Goal: Task Accomplishment & Management: Manage account settings

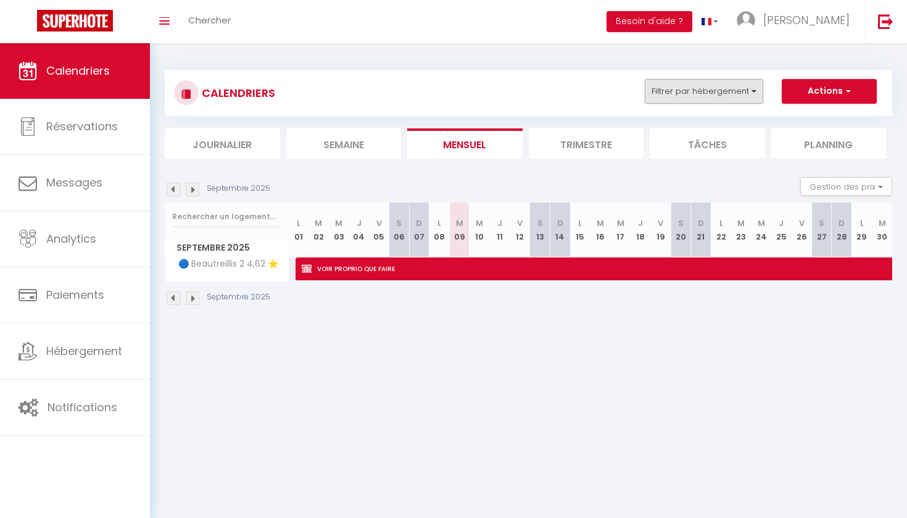
click at [739, 98] on button "Filtrer par hébergement" at bounding box center [704, 91] width 118 height 25
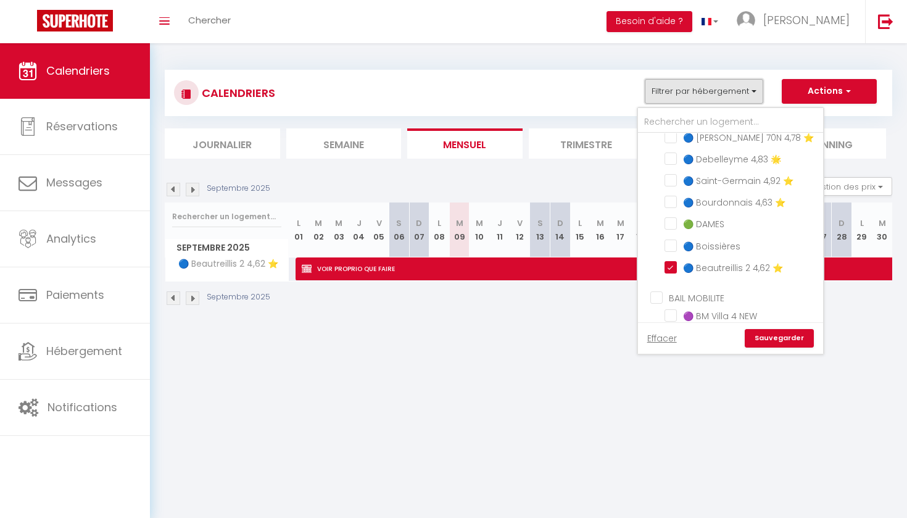
scroll to position [474, 0]
click at [665, 257] on ul "CONCIERGERIE ❄️ Megève 2️⃣ 5⭐️ 🟢 Nollet 4,56 ⭐️ 🟢Vivienne 2D 4,69 ⭐️ 🟢 Vivienne…" at bounding box center [730, 137] width 185 height 287
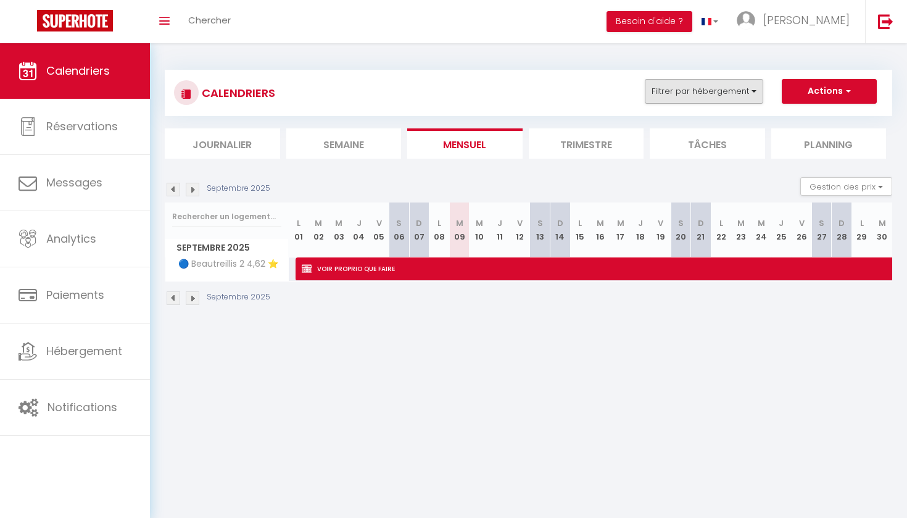
click at [712, 87] on button "Filtrer par hébergement" at bounding box center [704, 91] width 118 height 25
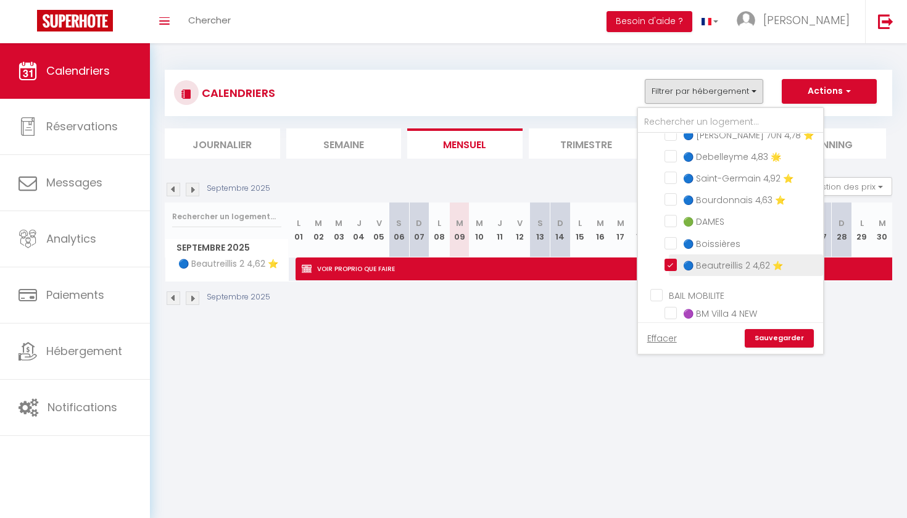
click at [674, 262] on input "🔵 Beautreillis 2 4,62 ⭐️" at bounding box center [742, 264] width 154 height 12
checkbox input "false"
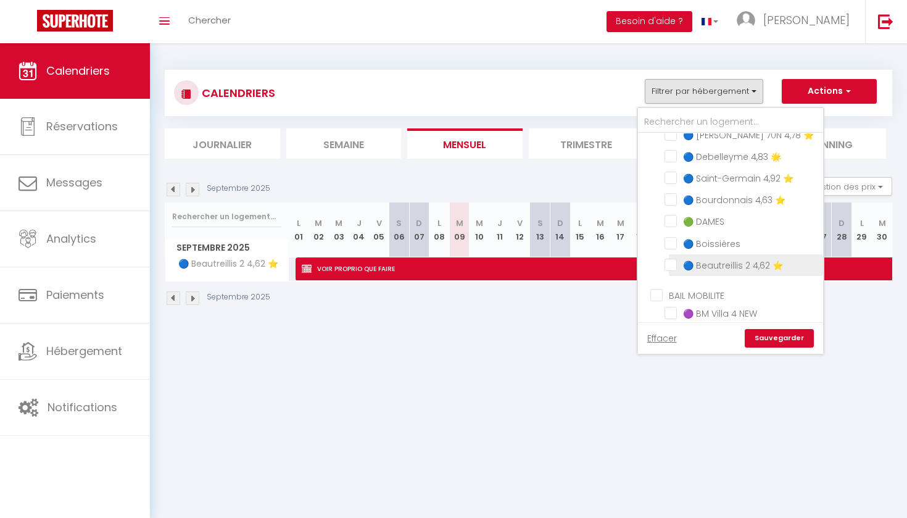
checkbox input "false"
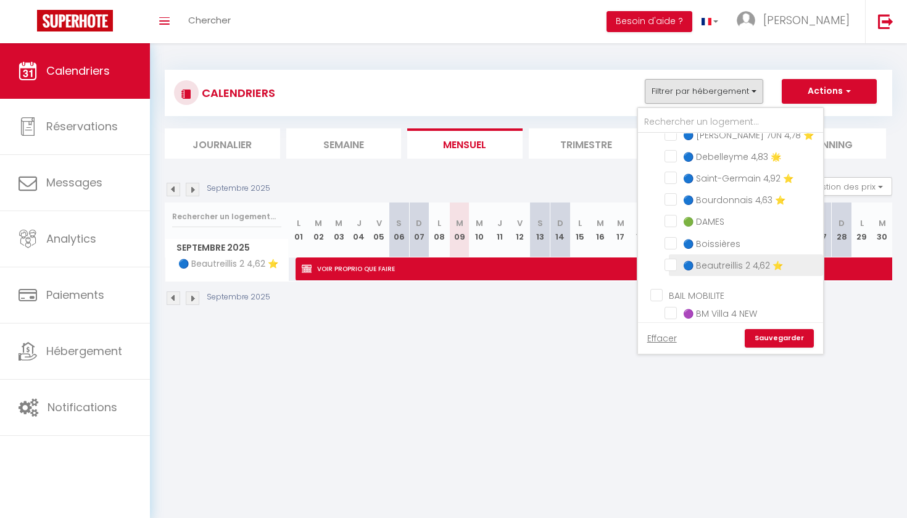
checkbox input "false"
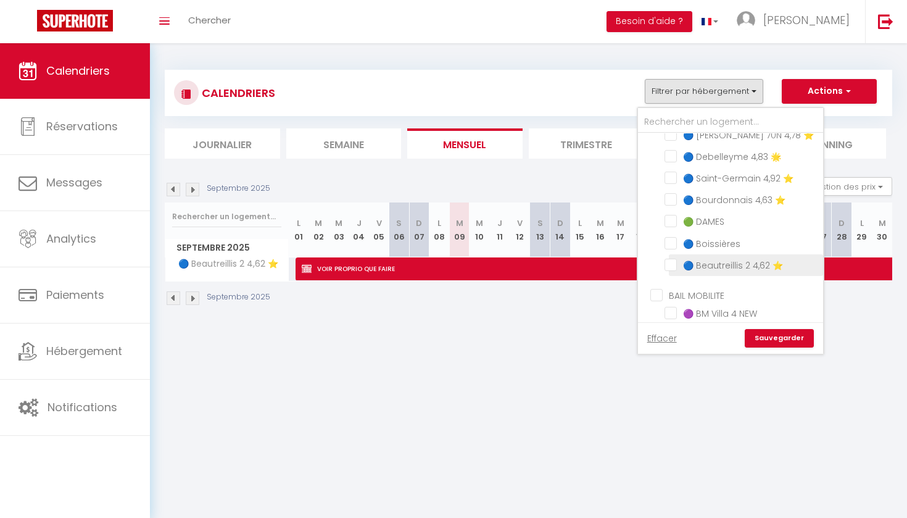
checkbox input "false"
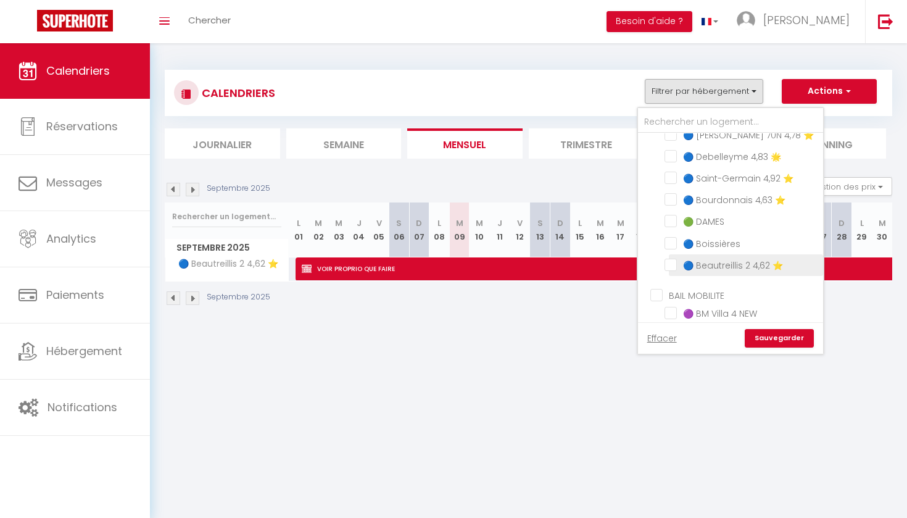
checkbox input "false"
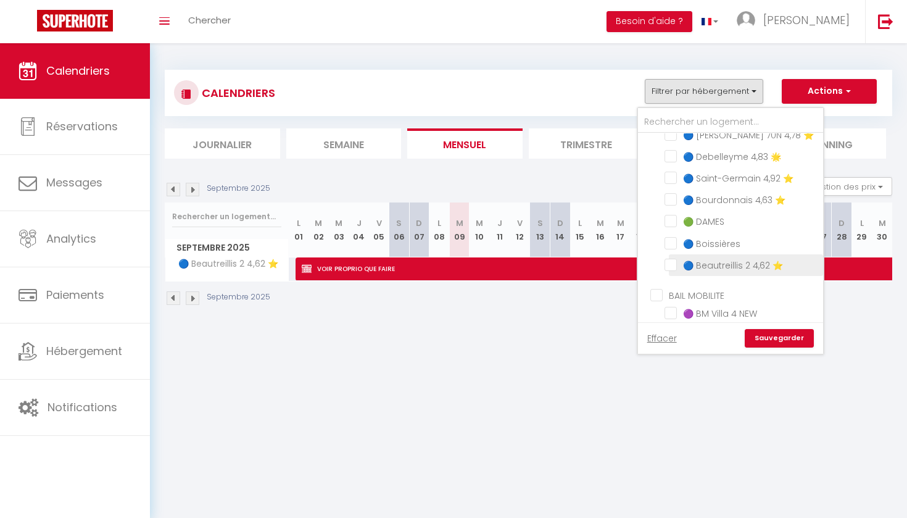
checkbox input "false"
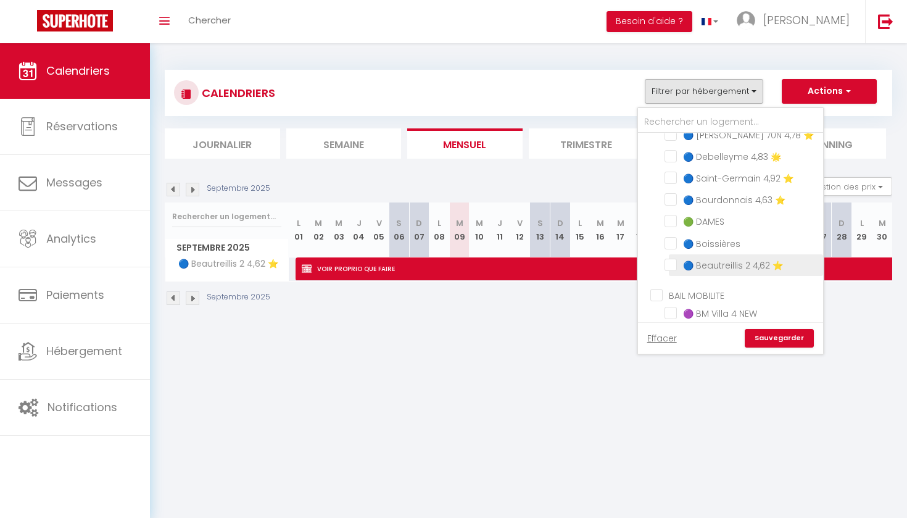
checkbox input "false"
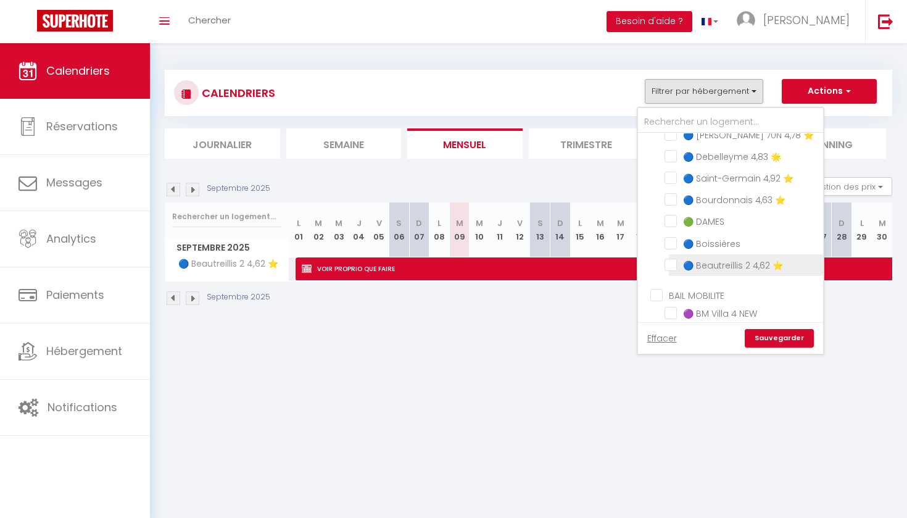
checkbox input "false"
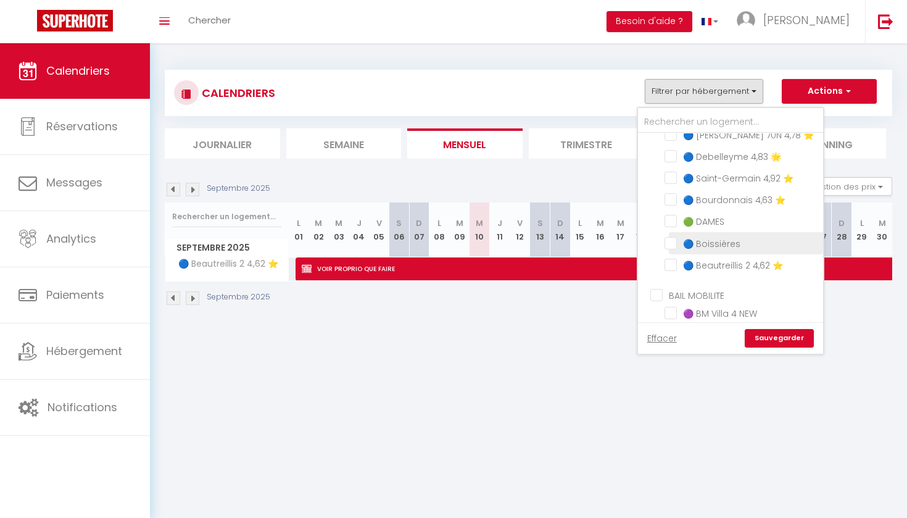
click at [671, 241] on input "🔵 Boissières" at bounding box center [742, 242] width 154 height 12
checkbox input "true"
checkbox input "false"
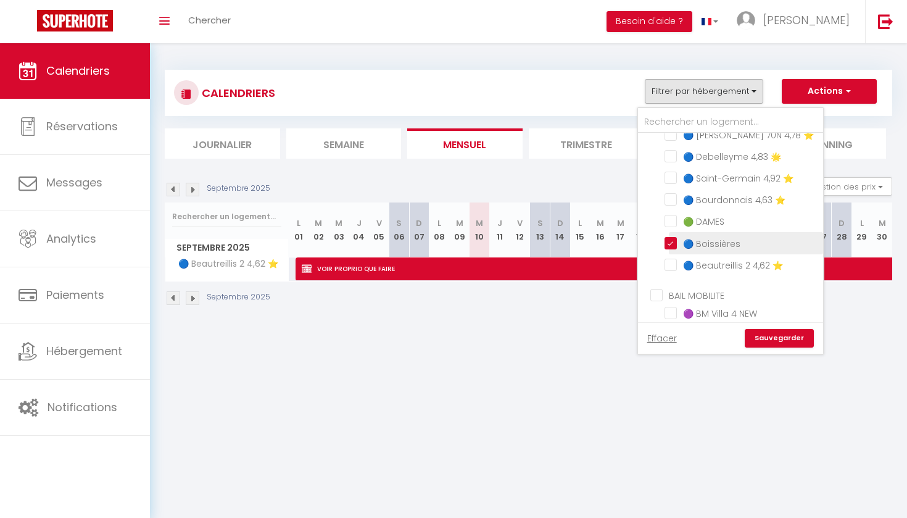
checkbox input "false"
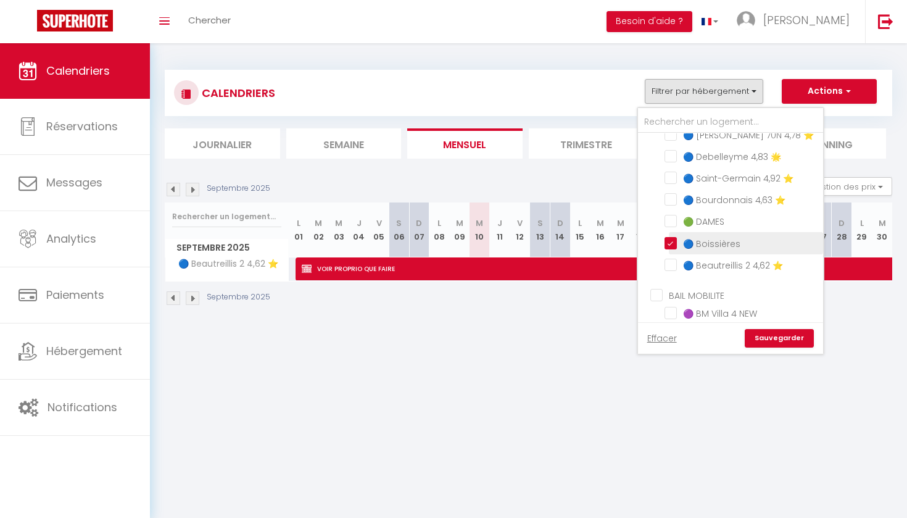
checkbox input "false"
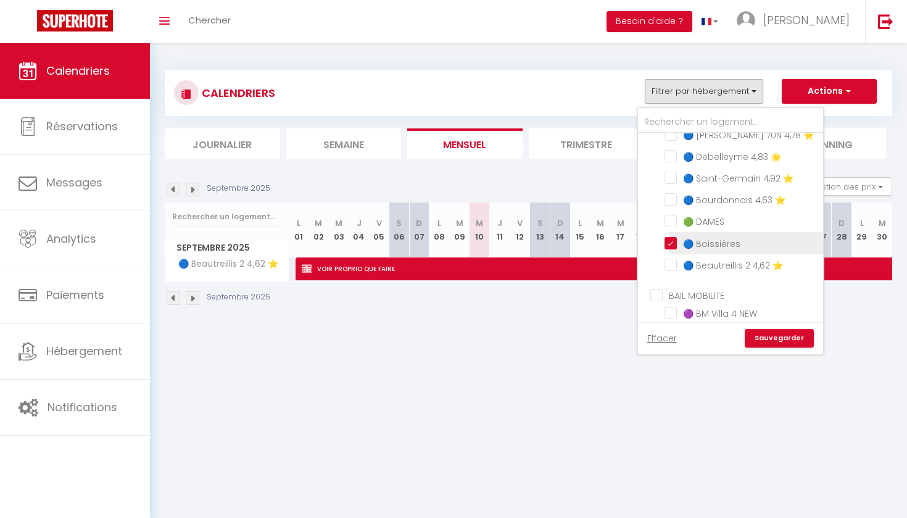
checkbox input "false"
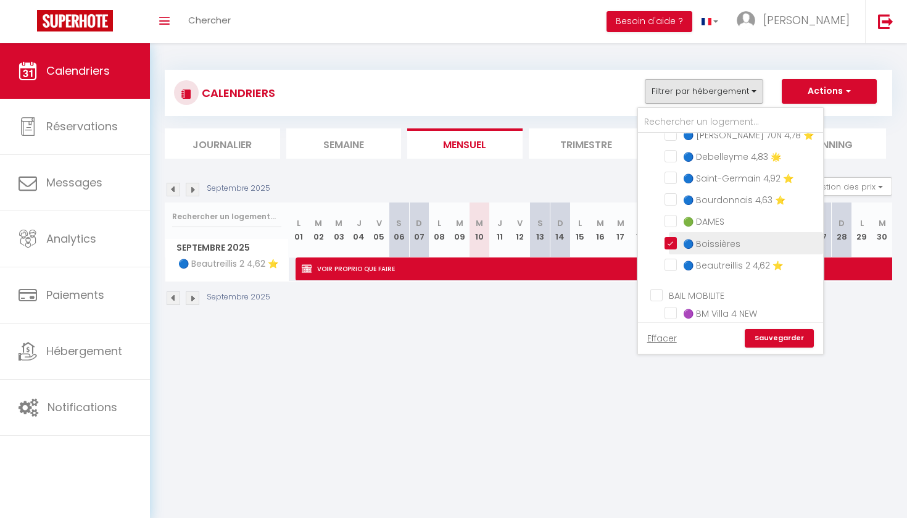
checkbox input "false"
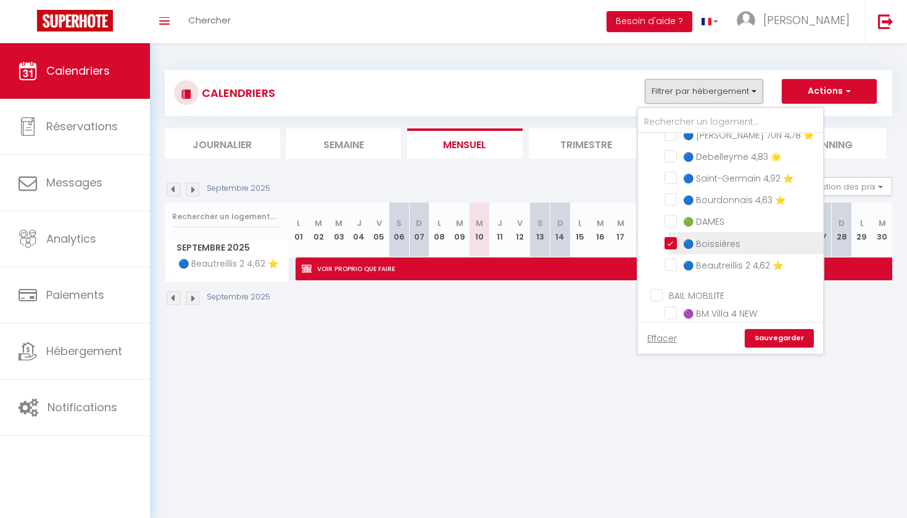
checkbox input "false"
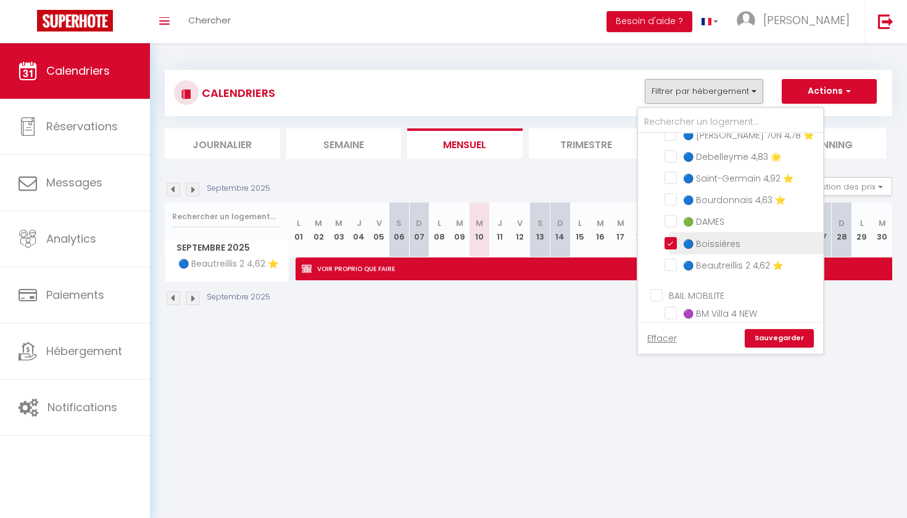
checkbox input "false"
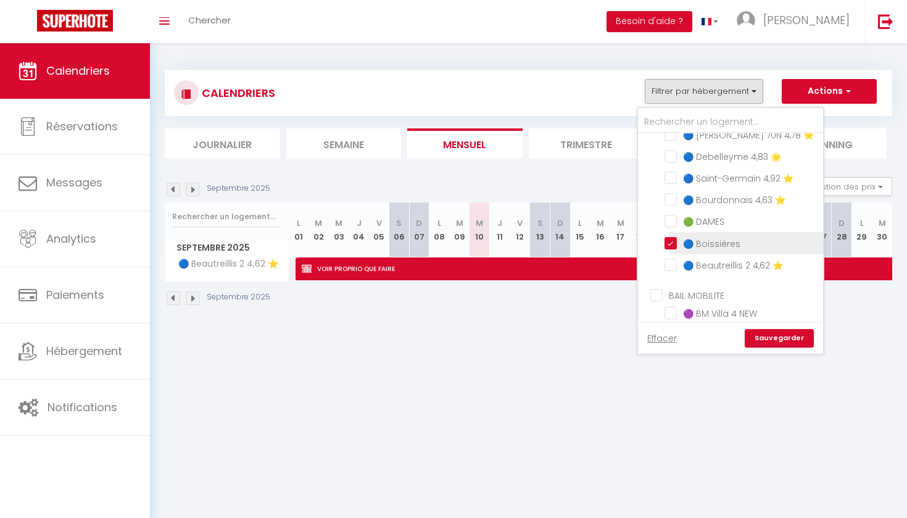
checkbox input "false"
click at [774, 333] on link "Sauvegarder" at bounding box center [779, 338] width 69 height 19
select select "KO"
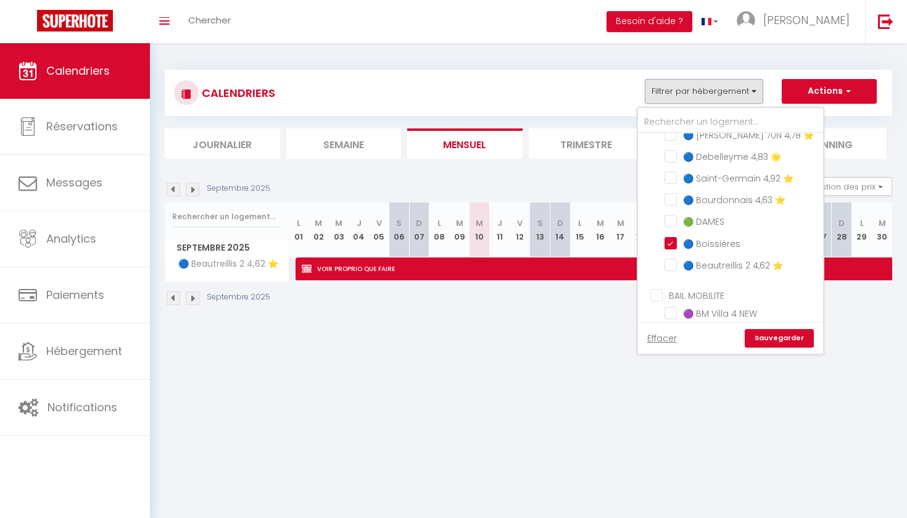
select select "0"
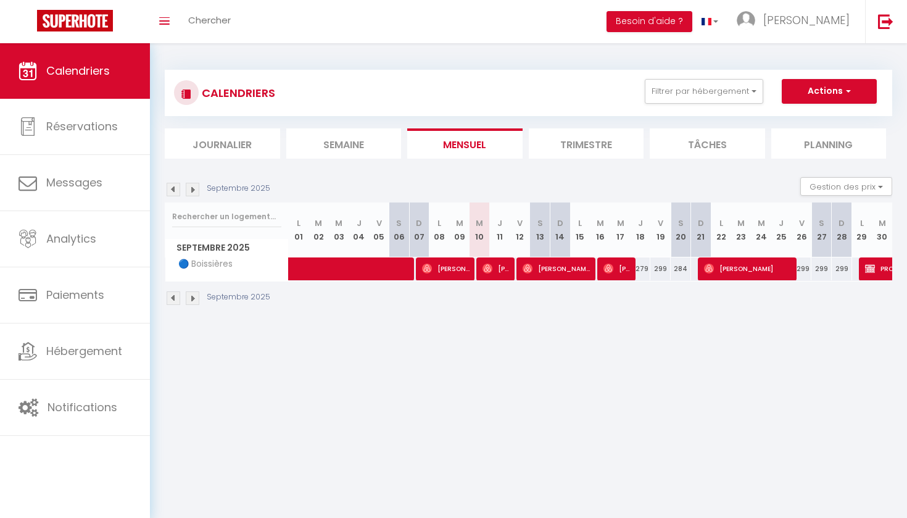
click at [546, 275] on span "[PERSON_NAME]" at bounding box center [557, 268] width 68 height 23
select select "OK"
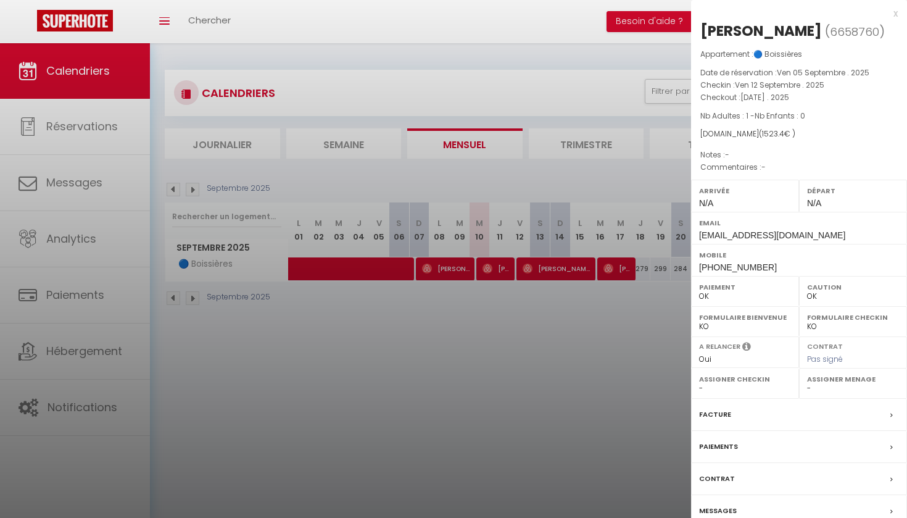
click at [590, 324] on div at bounding box center [453, 259] width 907 height 518
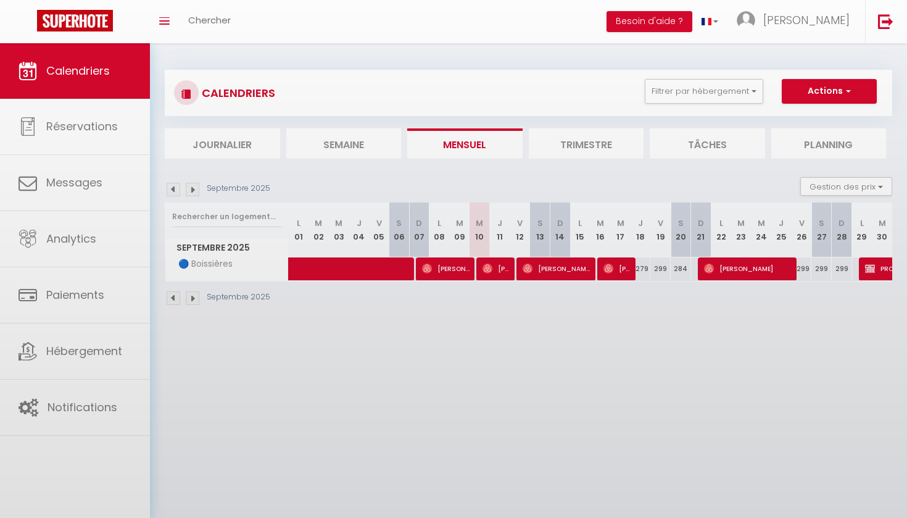
click at [608, 281] on div "Septembre 2025" at bounding box center [529, 299] width 728 height 36
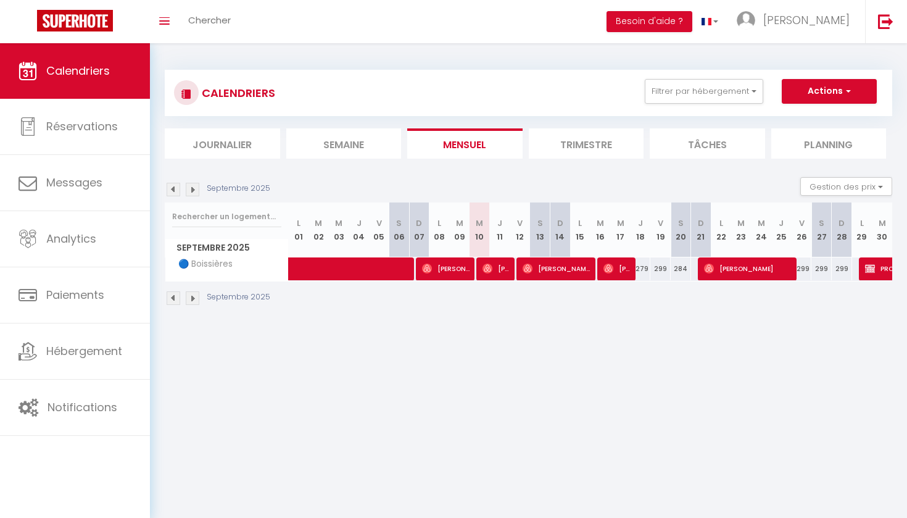
click at [615, 269] on span "[PERSON_NAME]" at bounding box center [617, 268] width 27 height 23
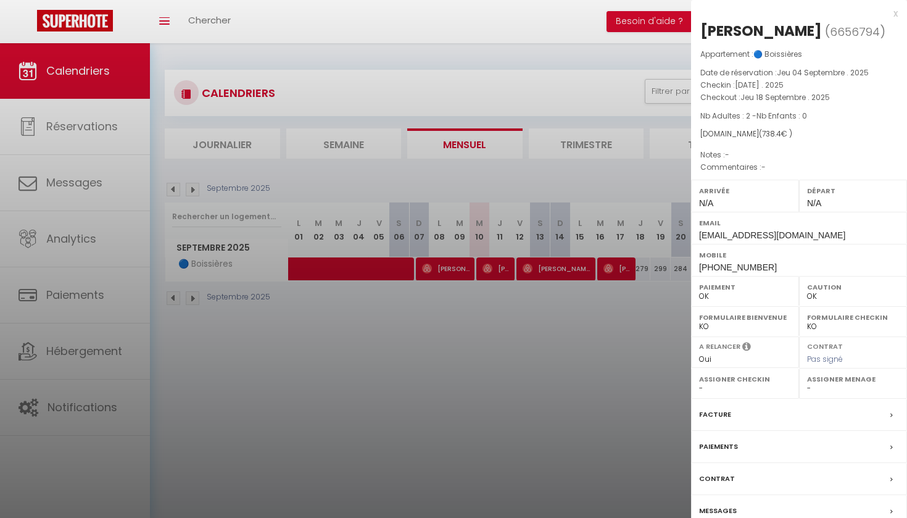
click at [608, 330] on div at bounding box center [453, 259] width 907 height 518
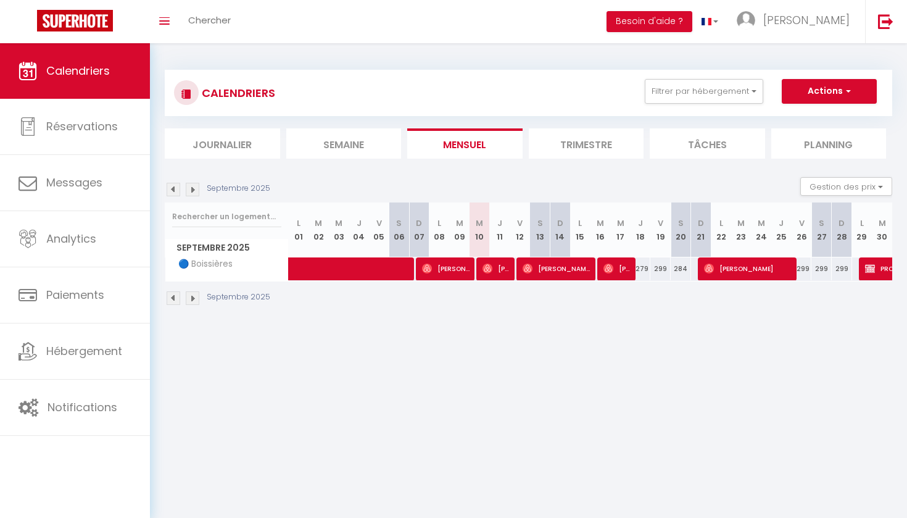
click at [452, 264] on span "[PERSON_NAME] Marcotte" at bounding box center [446, 268] width 48 height 23
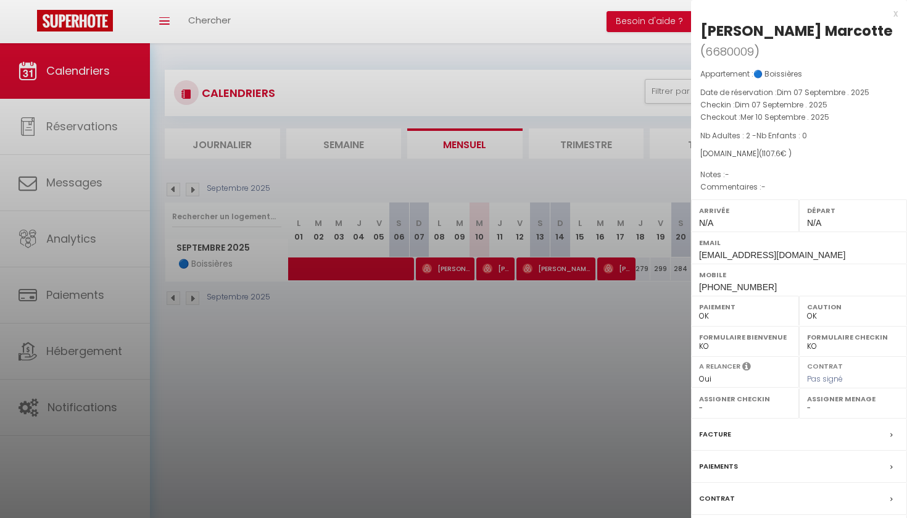
click at [534, 312] on div at bounding box center [453, 259] width 907 height 518
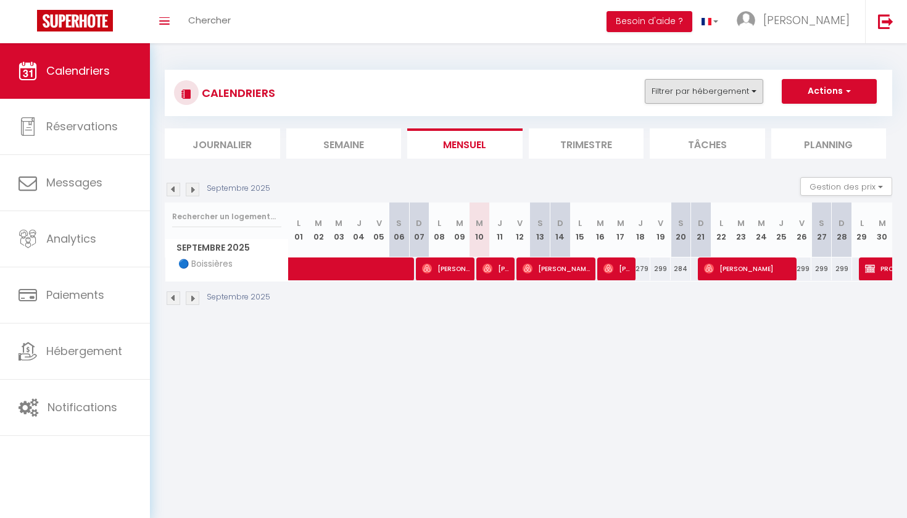
click at [728, 84] on button "Filtrer par hébergement" at bounding box center [704, 91] width 118 height 25
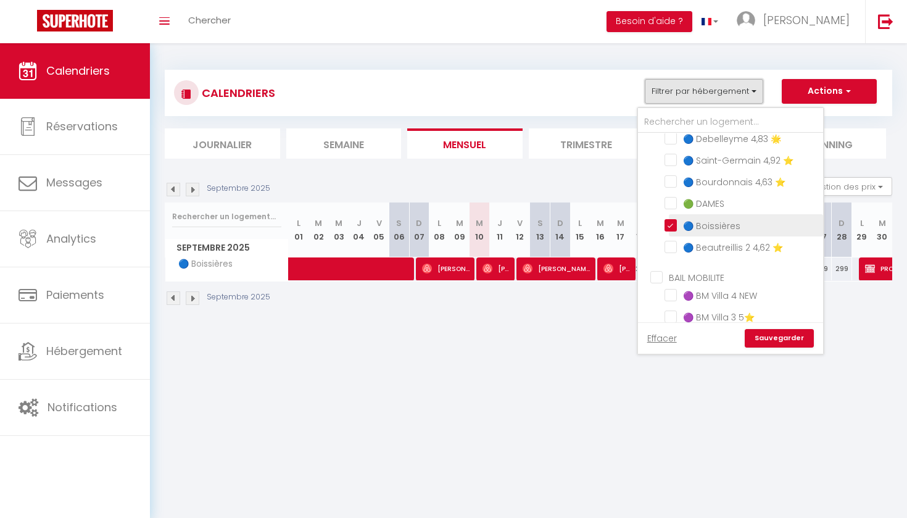
scroll to position [497, 0]
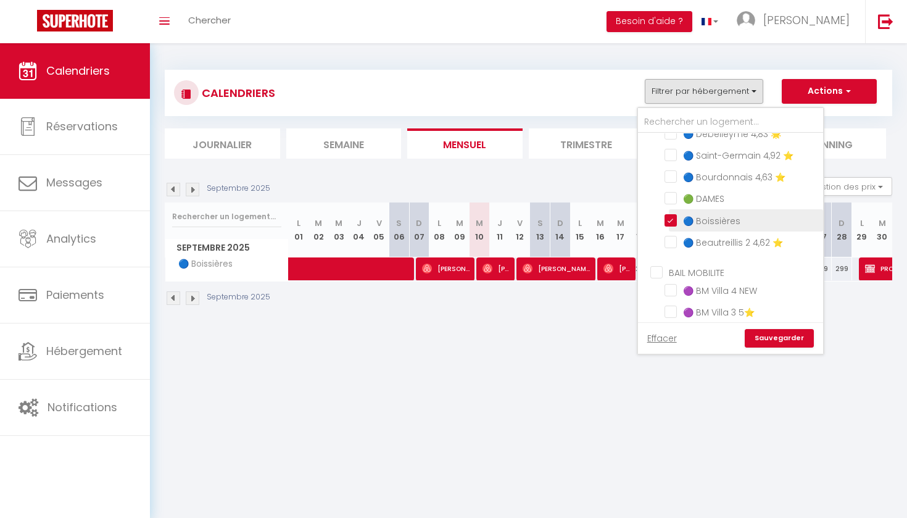
click at [673, 215] on input "🔵 Boissières" at bounding box center [742, 219] width 154 height 12
checkbox input "false"
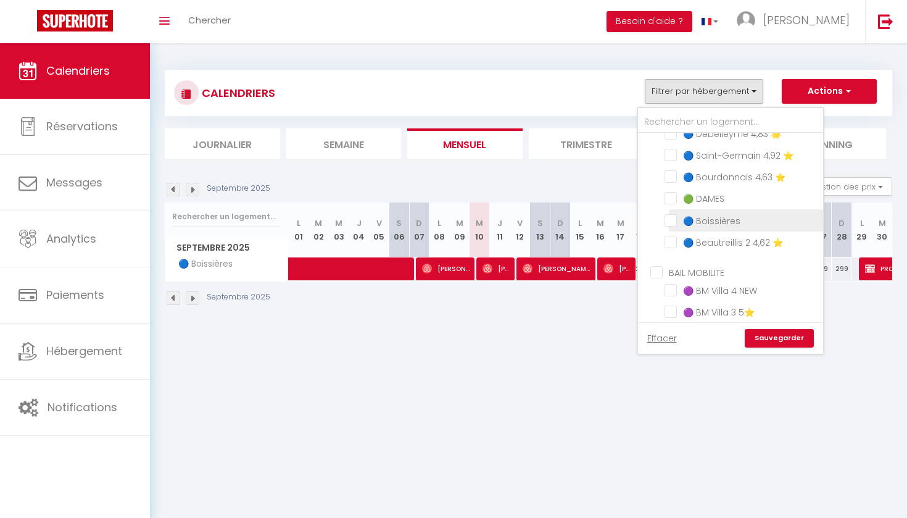
checkbox input "false"
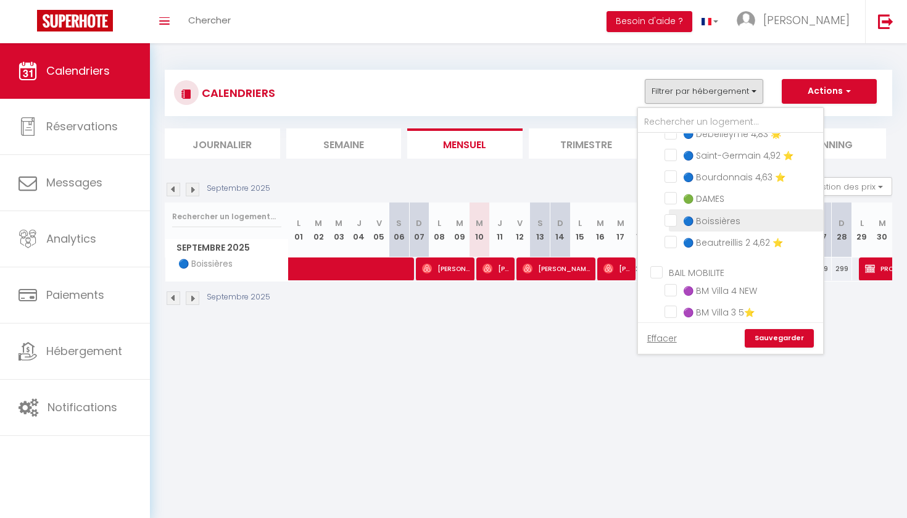
checkbox input "false"
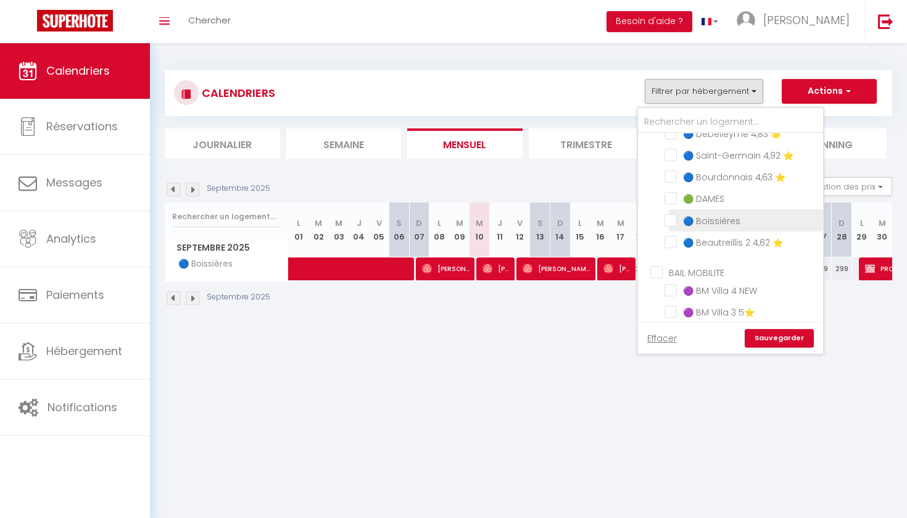
checkbox input "false"
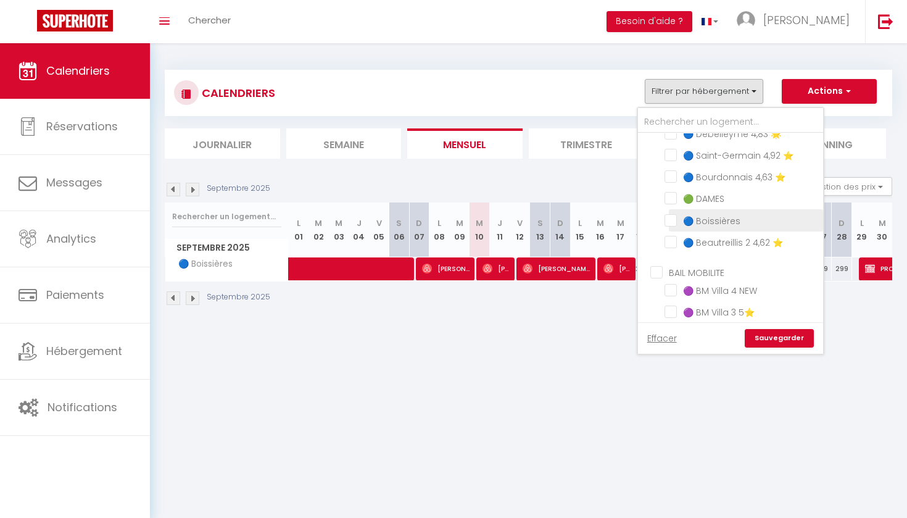
checkbox input "false"
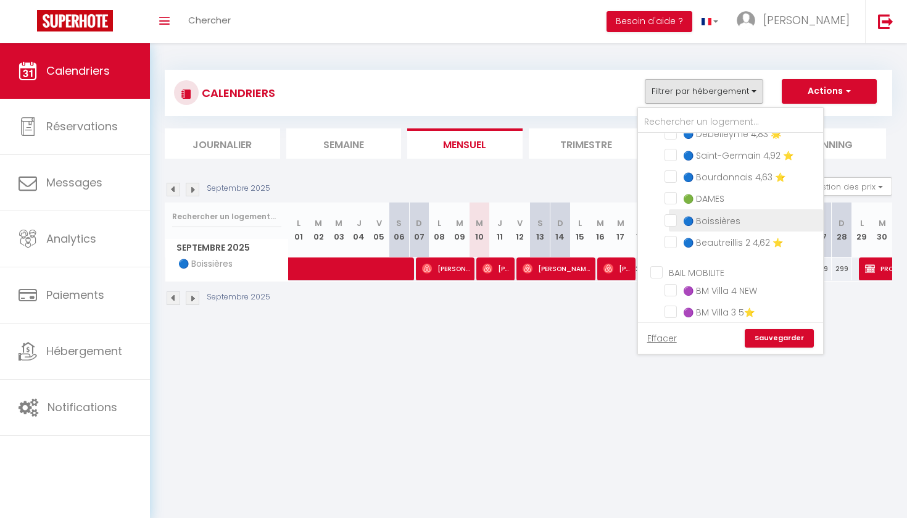
checkbox input "false"
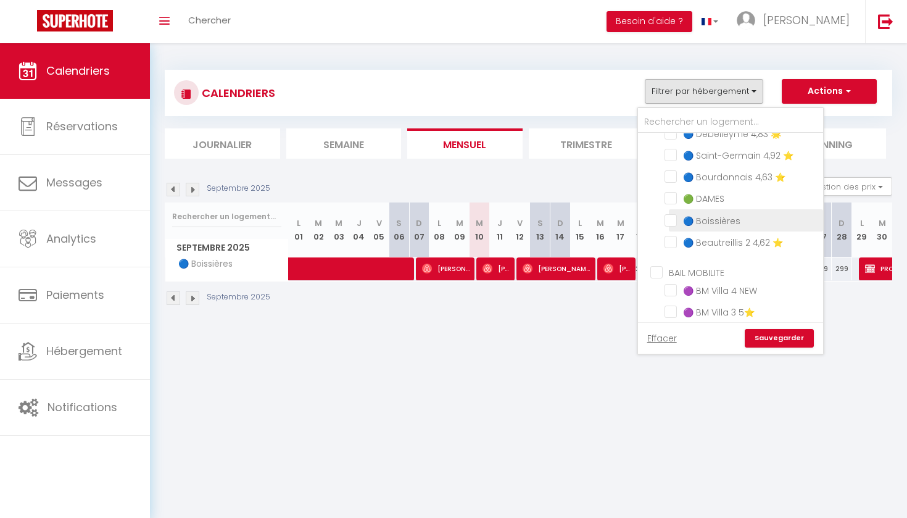
checkbox input "false"
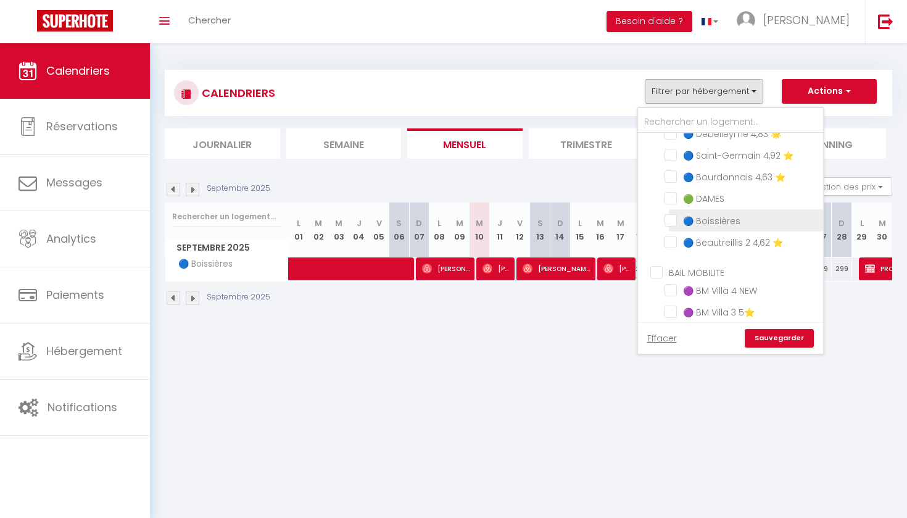
checkbox input "false"
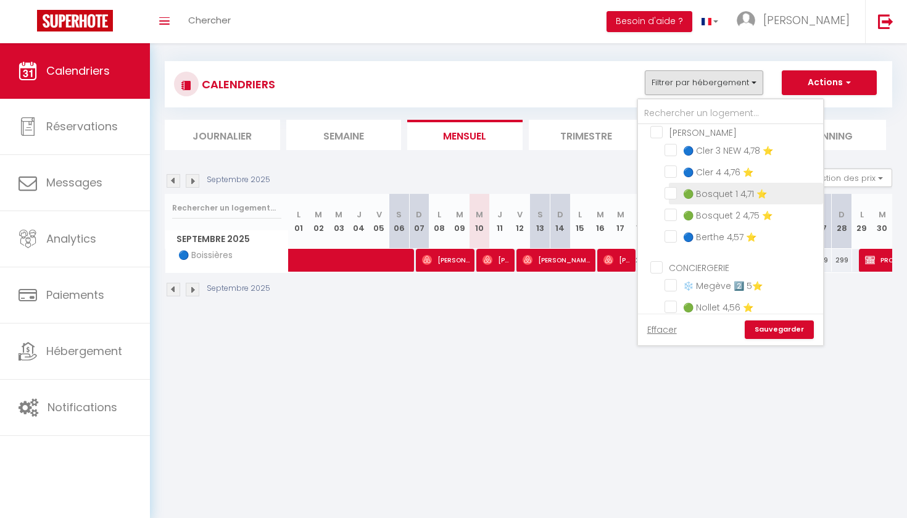
scroll to position [168, 0]
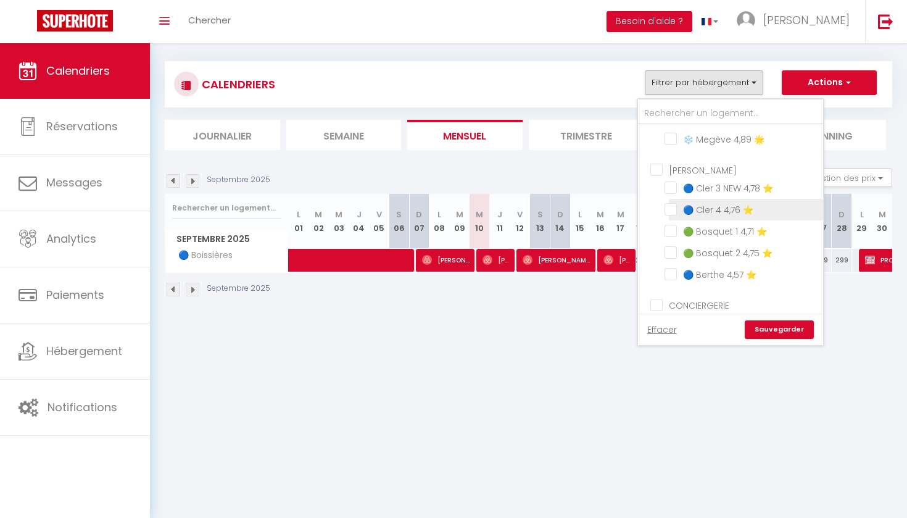
click at [671, 206] on input "🔵 Cler 4 4,76 ⭐️" at bounding box center [742, 208] width 154 height 12
checkbox input "true"
checkbox input "false"
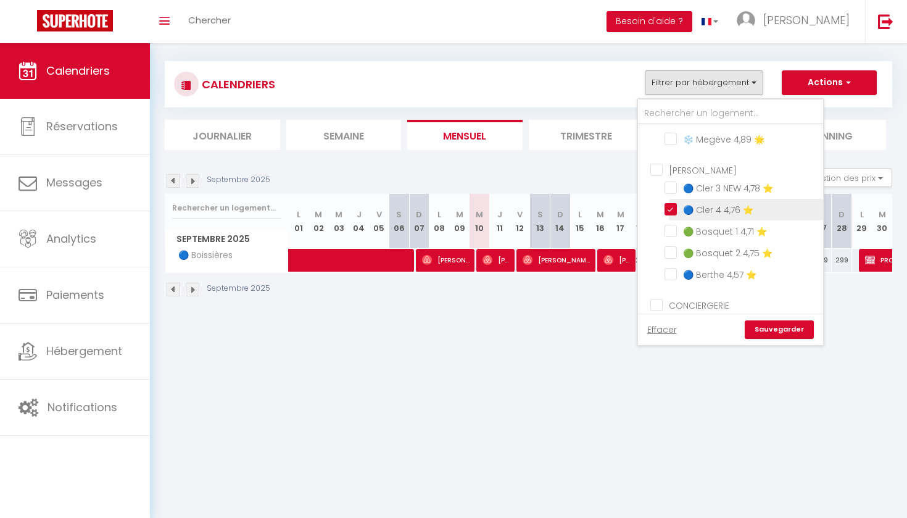
checkbox input "false"
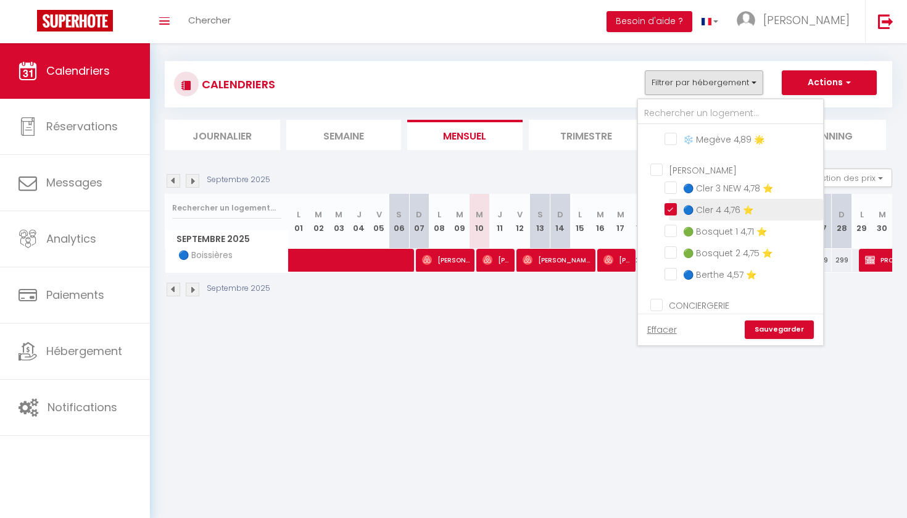
checkbox input "false"
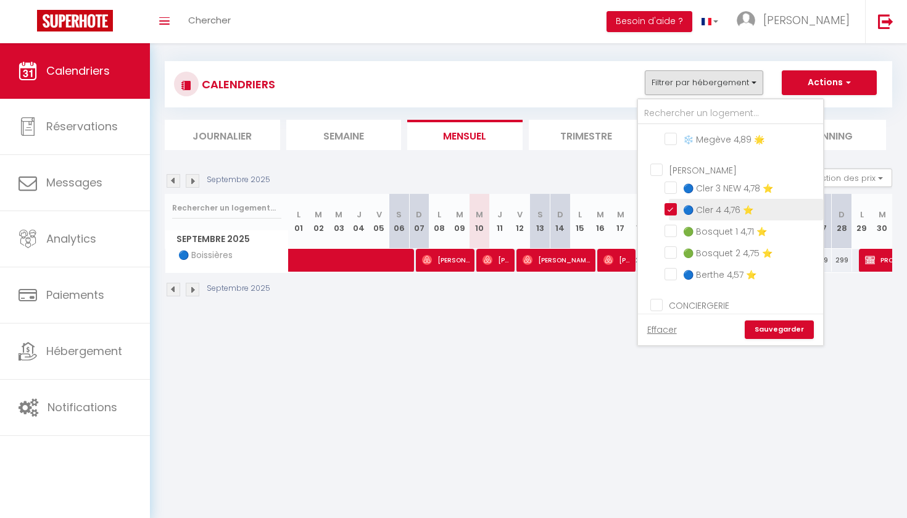
checkbox input "false"
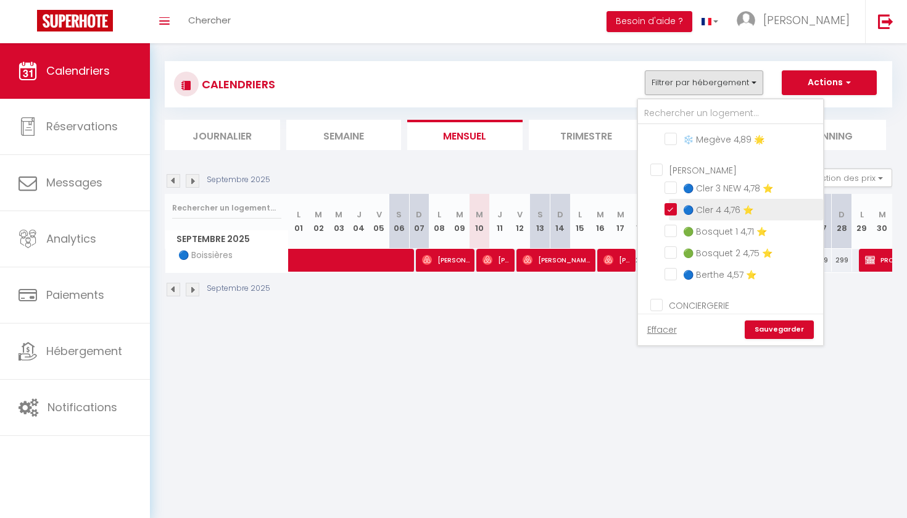
checkbox input "false"
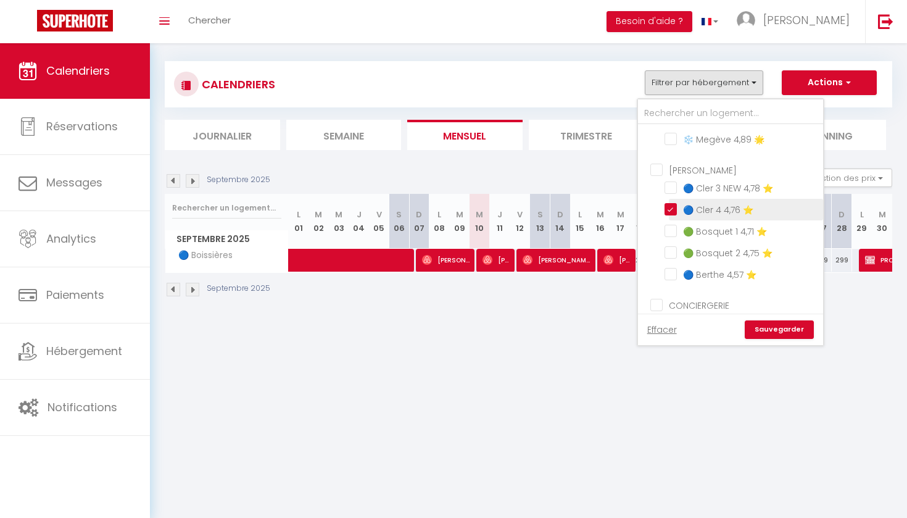
checkbox input "false"
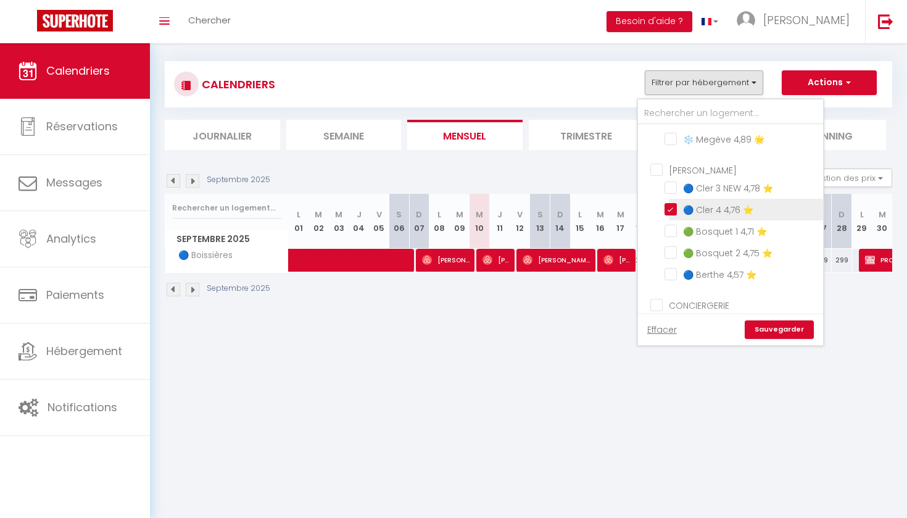
checkbox input "false"
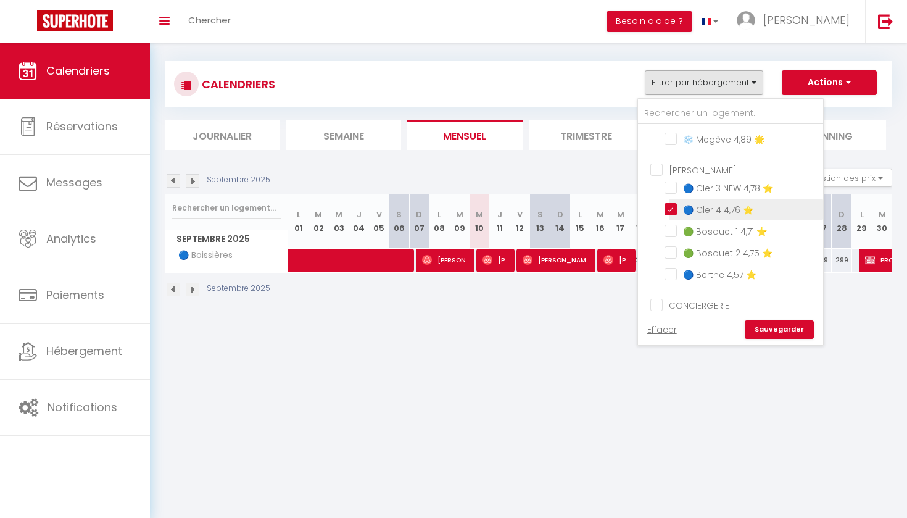
checkbox input "false"
click at [765, 331] on link "Sauvegarder" at bounding box center [779, 329] width 69 height 19
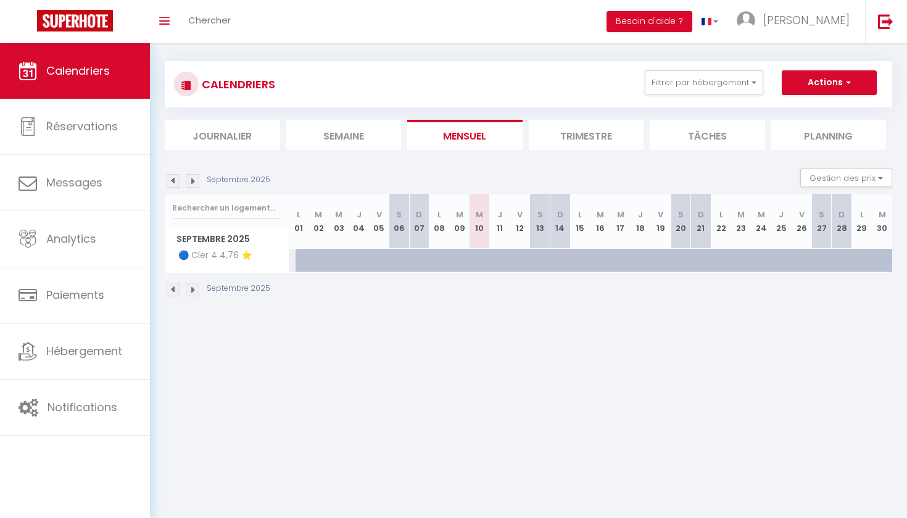
click at [533, 261] on div at bounding box center [540, 260] width 20 height 23
type input "165"
type input "Sam 13 Septembre 2025"
type input "Dim 14 Septembre 2025"
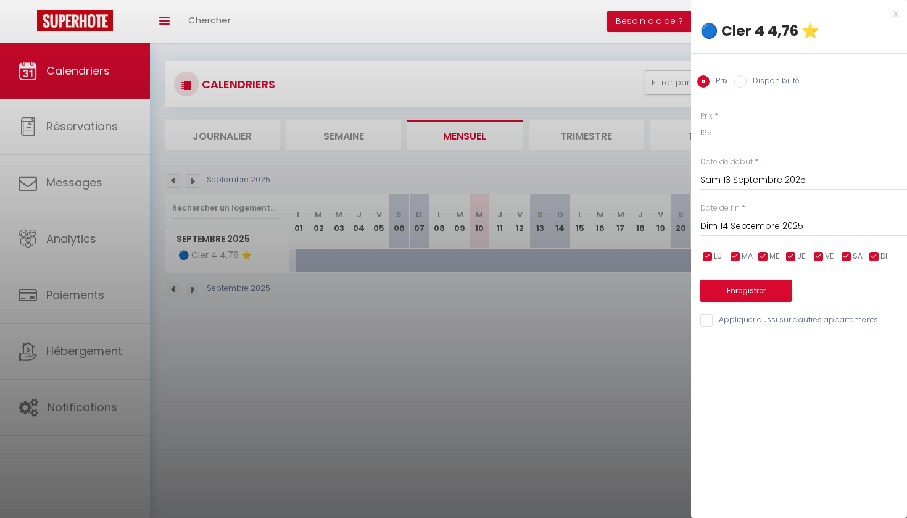
click at [576, 289] on div at bounding box center [453, 259] width 907 height 518
